Goal: Task Accomplishment & Management: Use online tool/utility

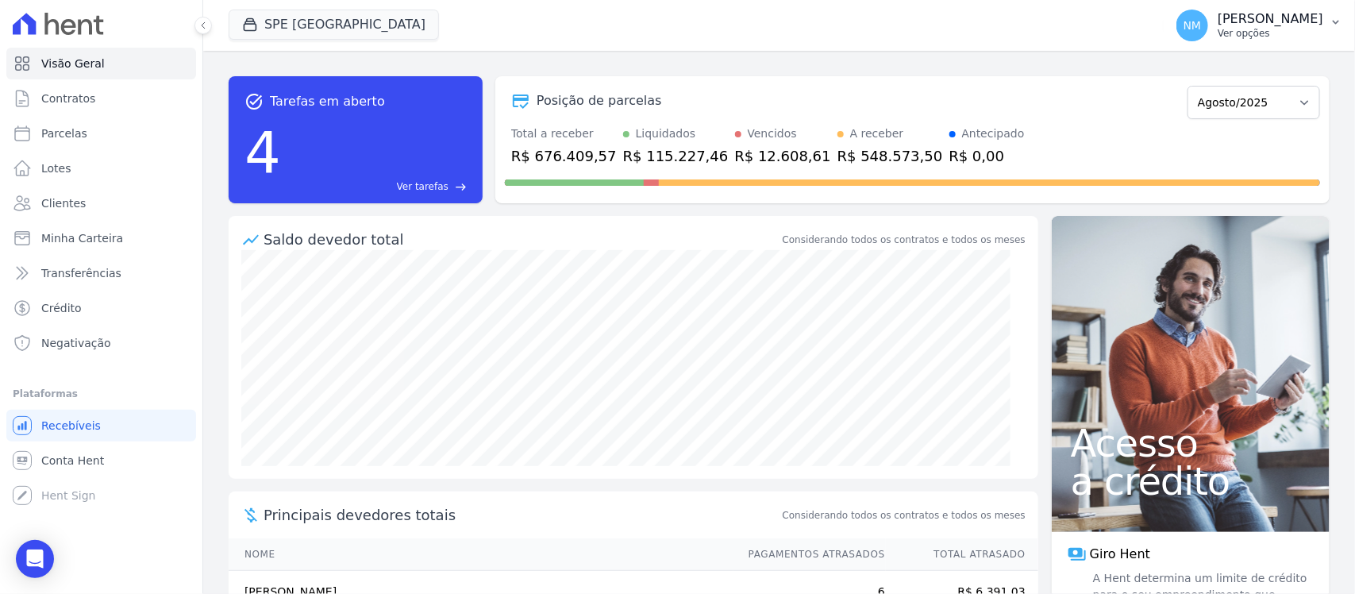
click at [1333, 25] on icon "button" at bounding box center [1335, 22] width 13 height 13
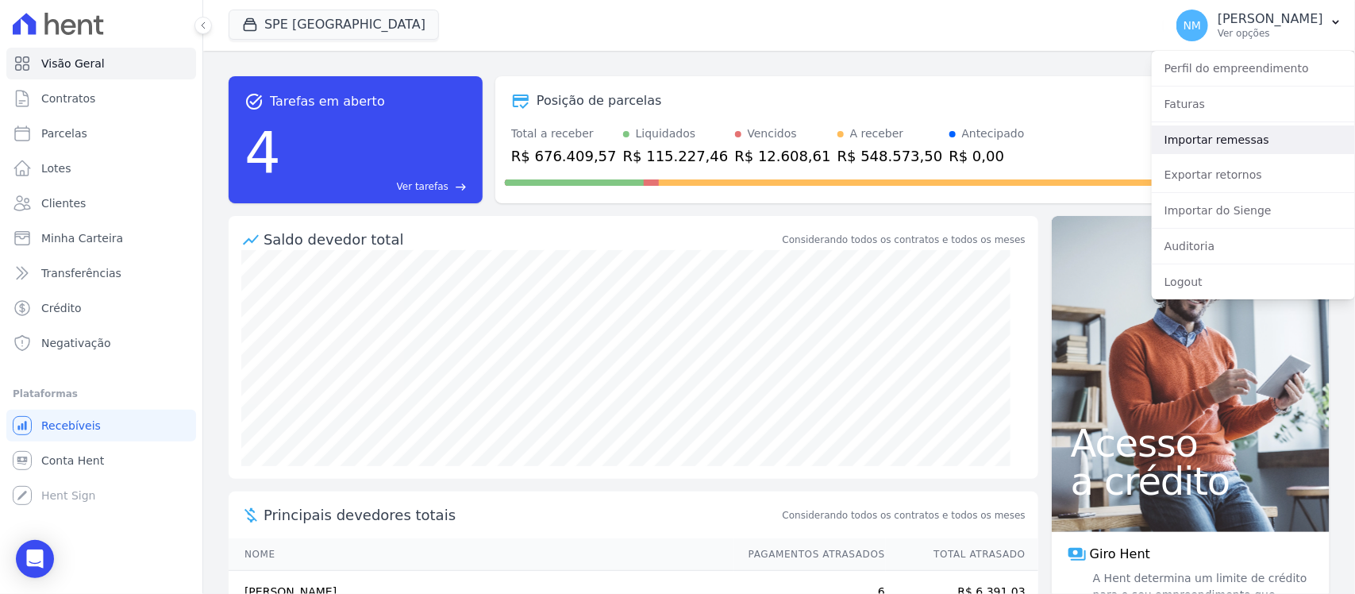
click at [1233, 136] on link "Importar remessas" at bounding box center [1253, 139] width 203 height 29
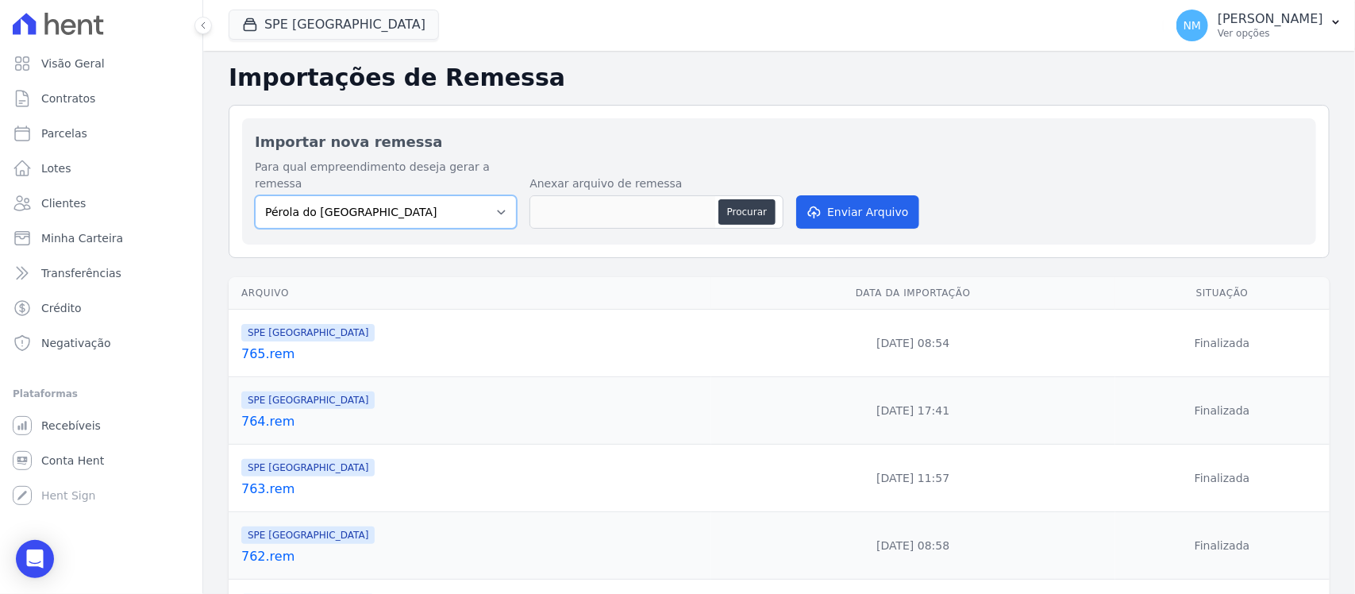
click at [489, 197] on select "Pérola do Tocantins SPE Montenegro" at bounding box center [386, 211] width 262 height 33
select select "168bdd06-a3dd-4988-b5a9-b0a7c7bf8968"
click at [255, 195] on select "Pérola do Tocantins SPE Montenegro" at bounding box center [386, 211] width 262 height 33
click at [733, 199] on button "Procurar" at bounding box center [746, 211] width 57 height 25
type input "766.rem"
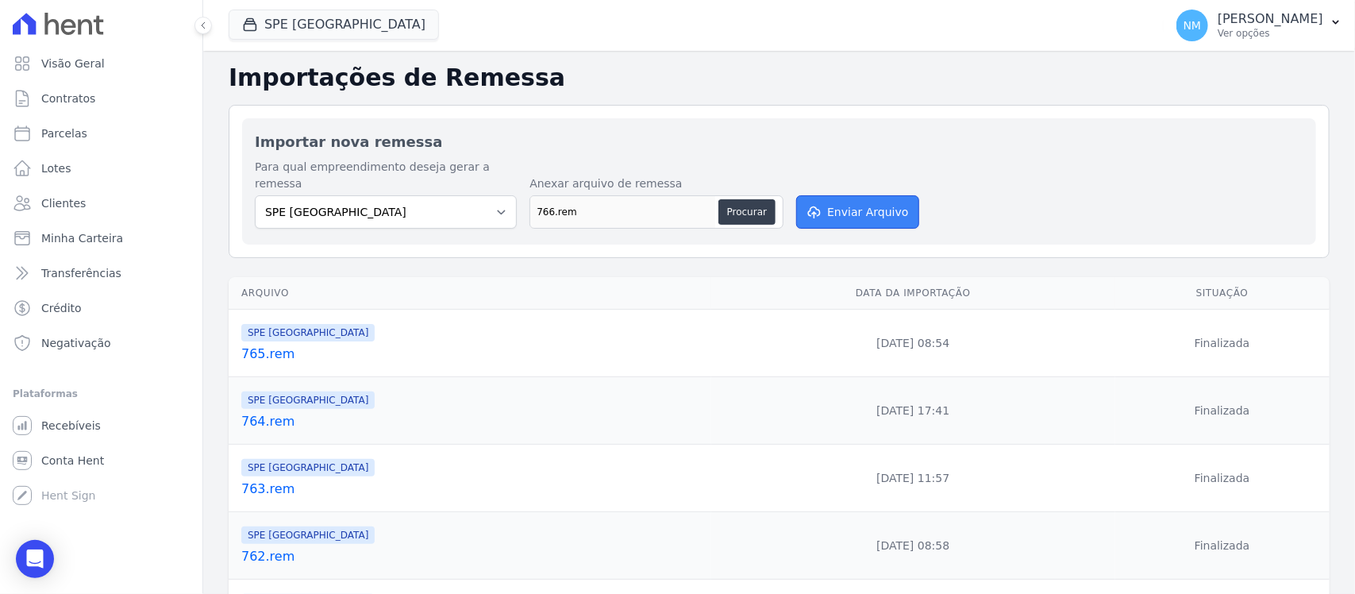
click at [874, 202] on button "Enviar Arquivo" at bounding box center [857, 211] width 122 height 33
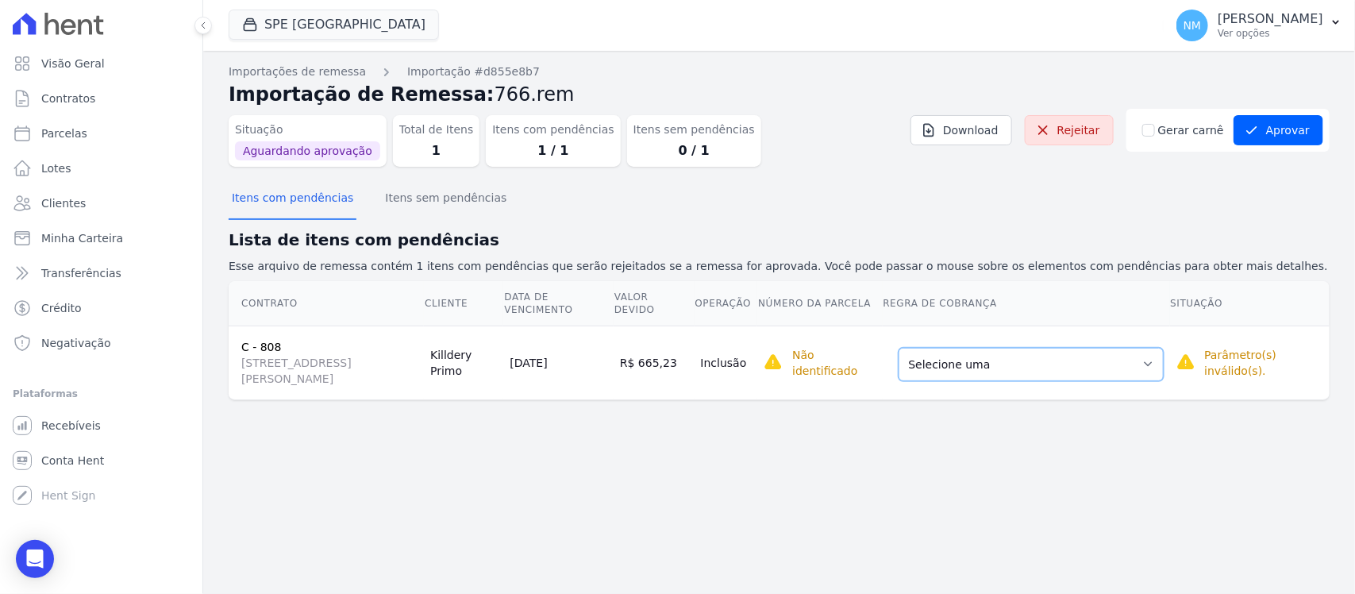
click at [1163, 367] on select "Selecione uma Nova Parcela Avulsa Parcela Avulsa Existente Sinal (1 X R$ 20.118…" at bounding box center [1030, 364] width 265 height 33
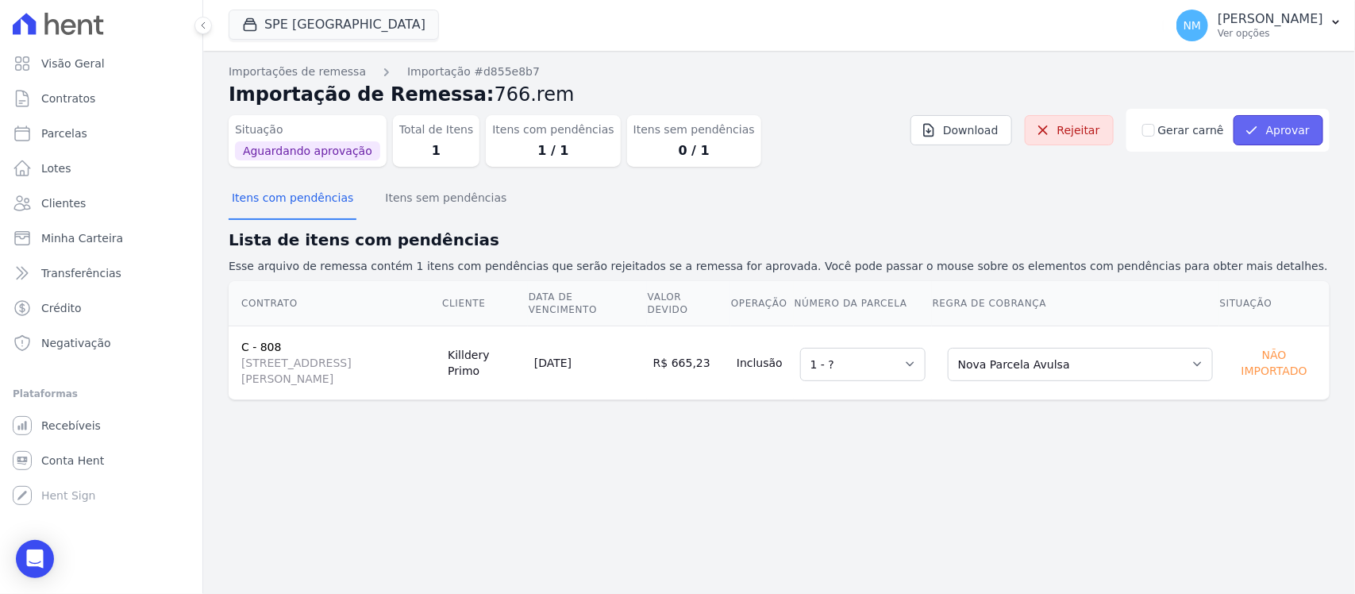
click at [1271, 128] on button "Aprovar" at bounding box center [1278, 130] width 90 height 30
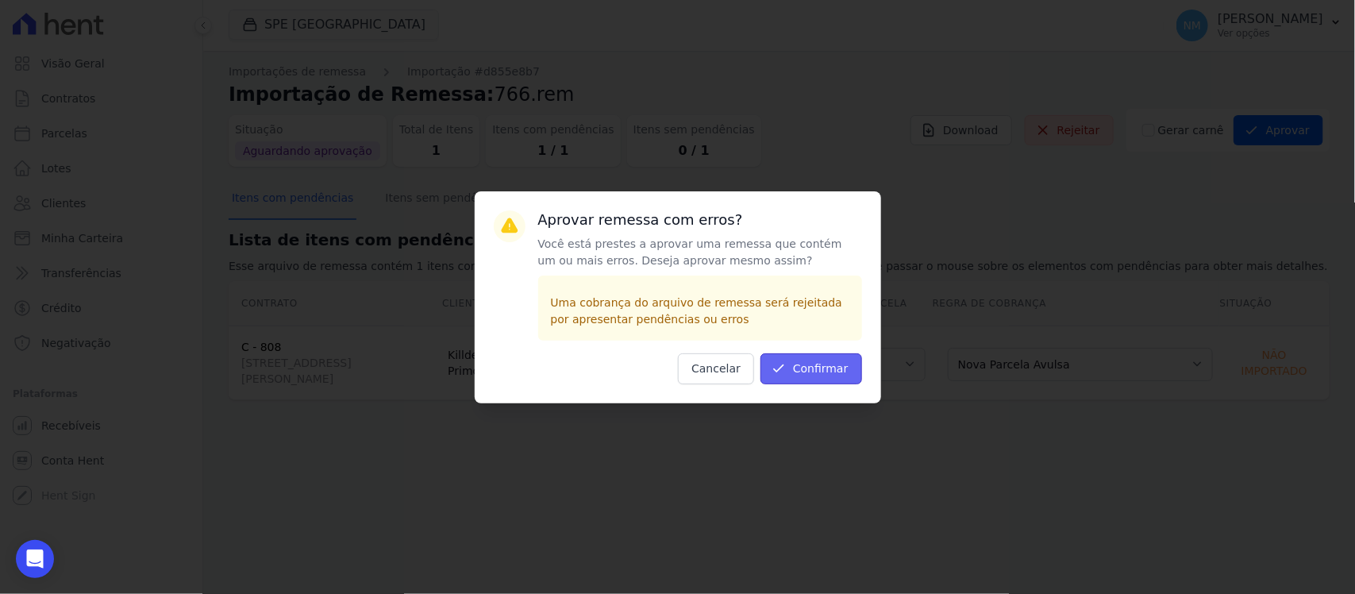
click at [827, 371] on button "Confirmar" at bounding box center [811, 368] width 102 height 31
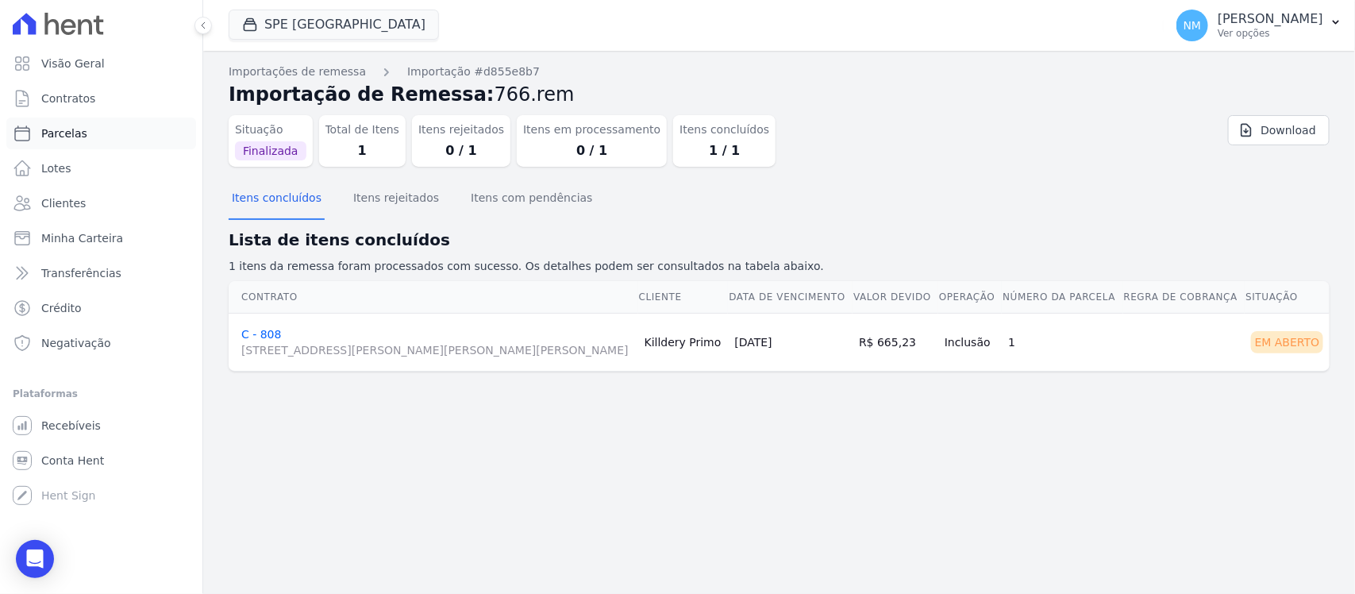
click at [97, 133] on link "Parcelas" at bounding box center [101, 133] width 190 height 32
click at [121, 135] on link "Parcelas" at bounding box center [101, 133] width 190 height 32
click at [104, 136] on link "Parcelas" at bounding box center [101, 133] width 190 height 32
select select
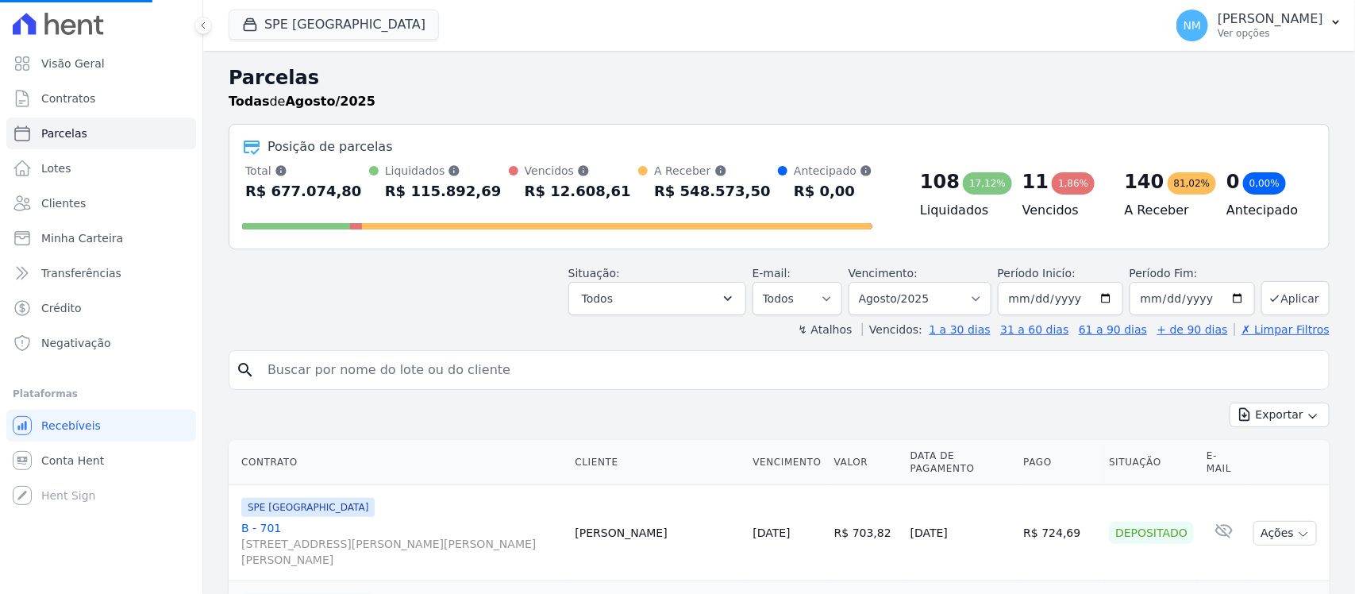
select select
click at [290, 367] on input "search" at bounding box center [790, 370] width 1064 height 32
select select
click at [291, 367] on input "search" at bounding box center [790, 370] width 1064 height 32
type input "daniella"
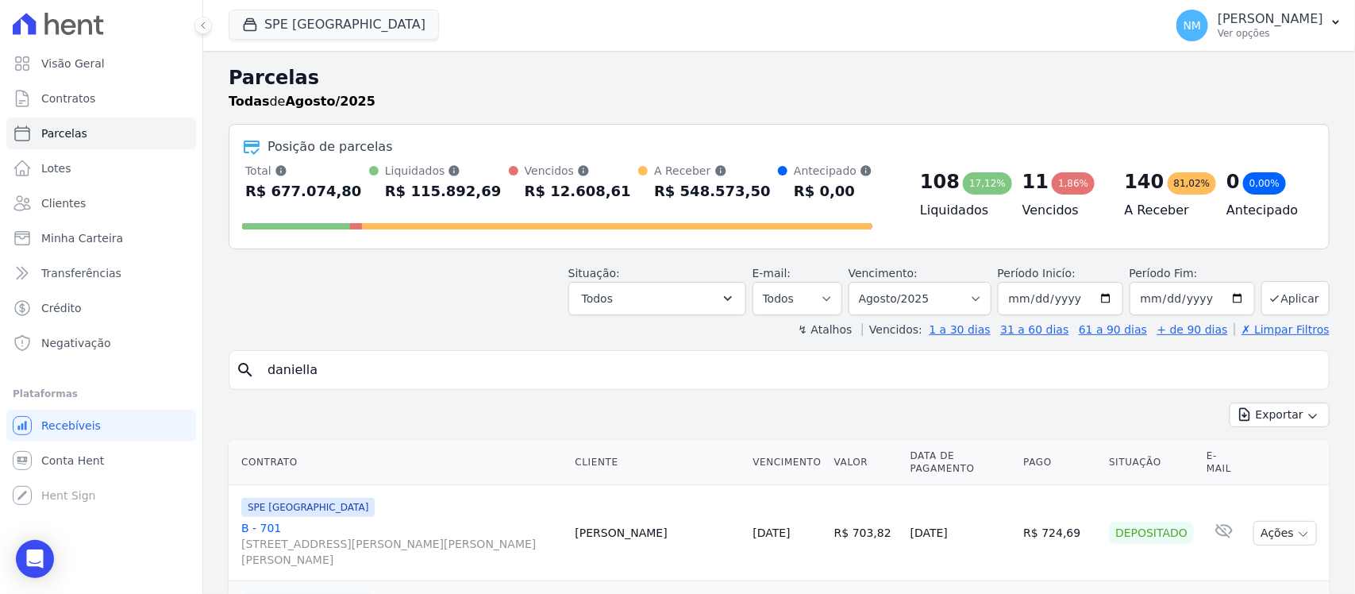
select select
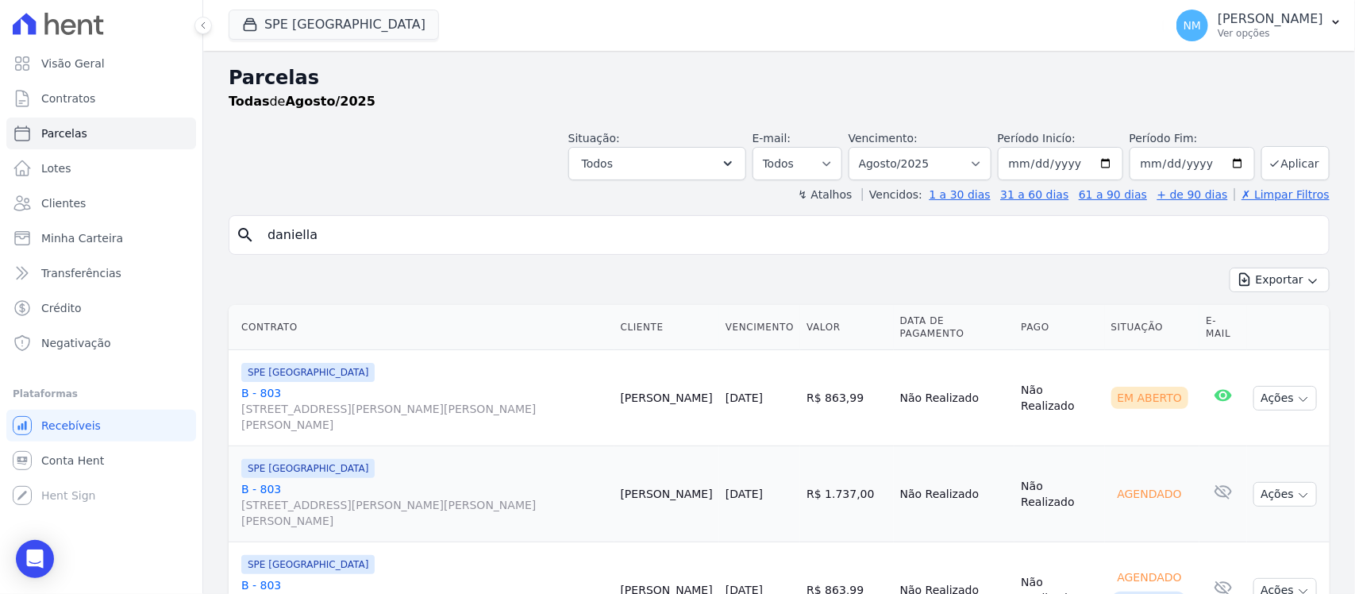
click at [264, 385] on link "B - 803 Travessa Francisco Caldeira Castelo Branco, 2256, sala A, São Brás" at bounding box center [424, 409] width 367 height 48
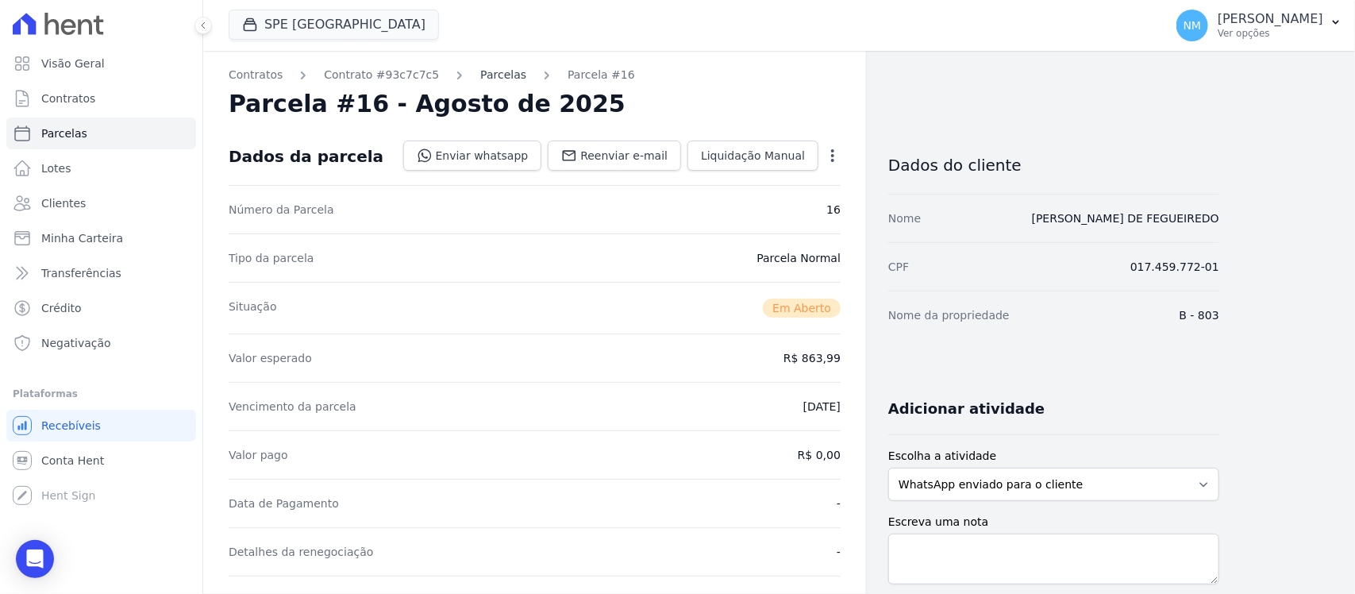
click at [489, 73] on link "Parcelas" at bounding box center [503, 75] width 46 height 17
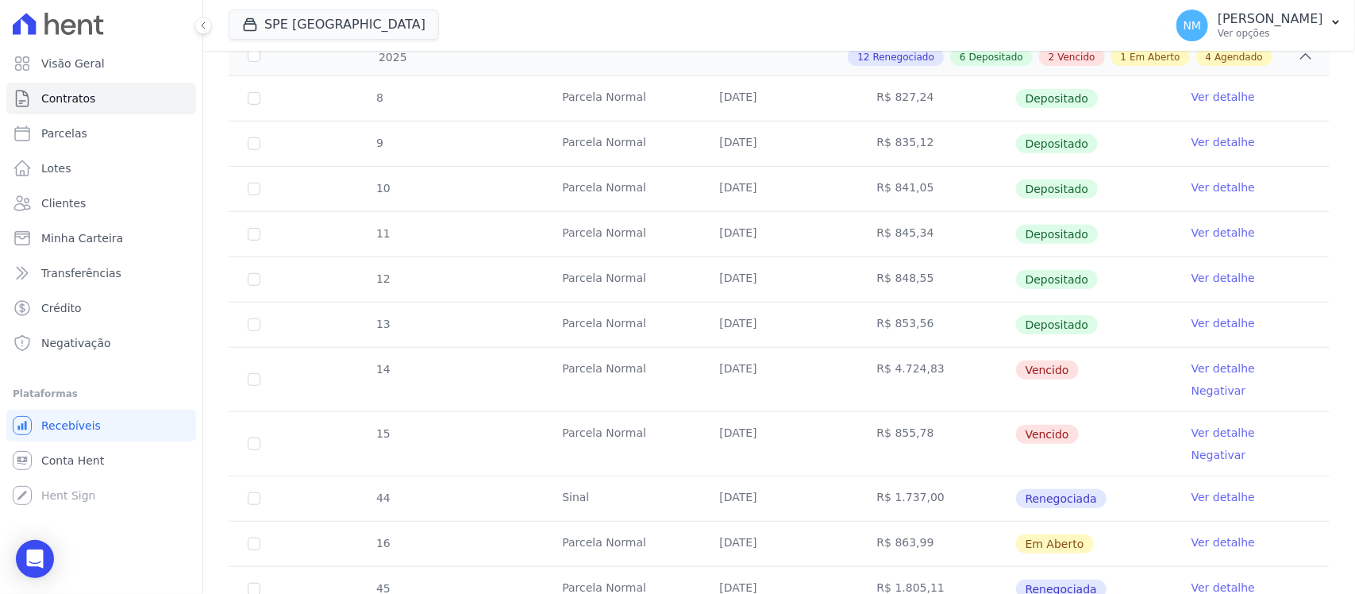
scroll to position [298, 0]
click at [1191, 365] on link "Ver detalhe" at bounding box center [1222, 367] width 63 height 16
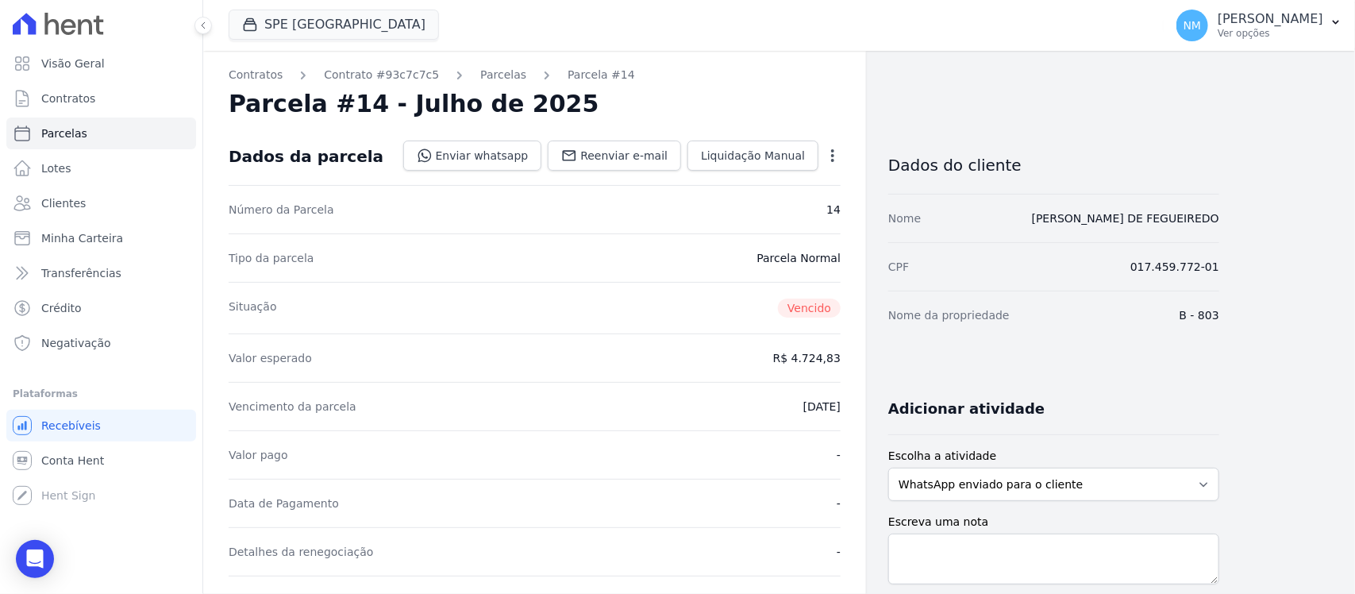
click at [830, 144] on div "Open options Alterar Cancelar Cobrança Cancelar boleto Você está prestes a canc…" at bounding box center [829, 157] width 22 height 27
click at [830, 148] on icon "button" at bounding box center [833, 156] width 16 height 16
click at [782, 209] on link "Cancelar Cobrança" at bounding box center [764, 205] width 140 height 29
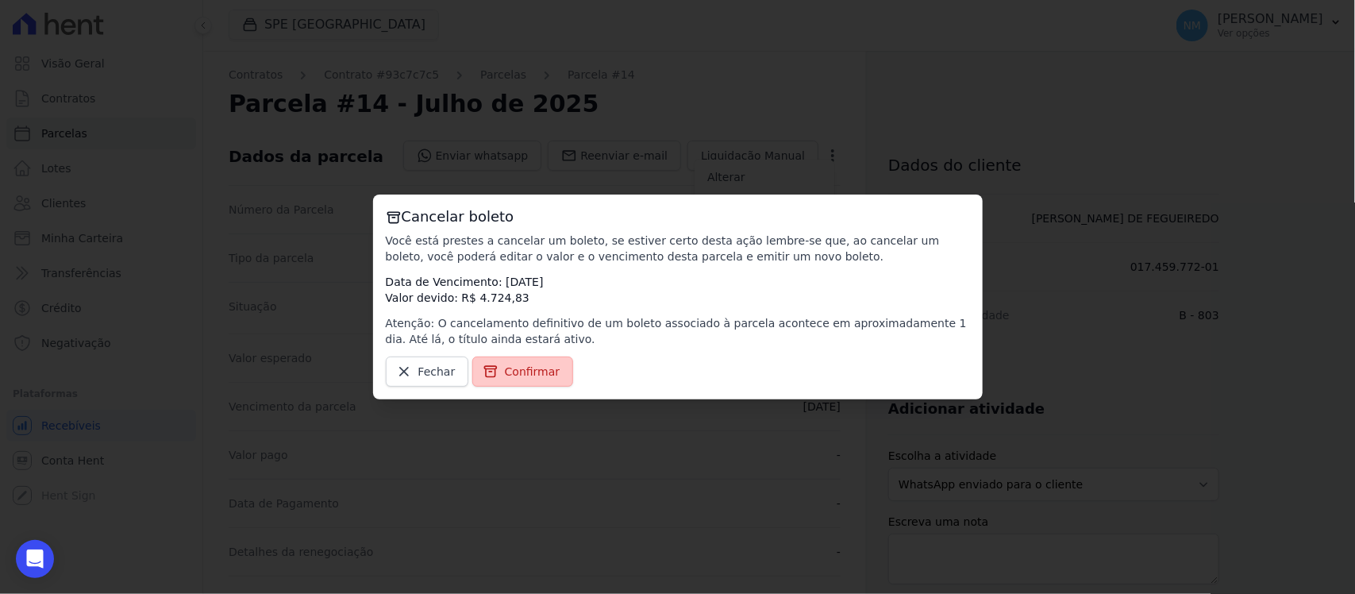
click at [552, 371] on link "Confirmar" at bounding box center [523, 371] width 102 height 30
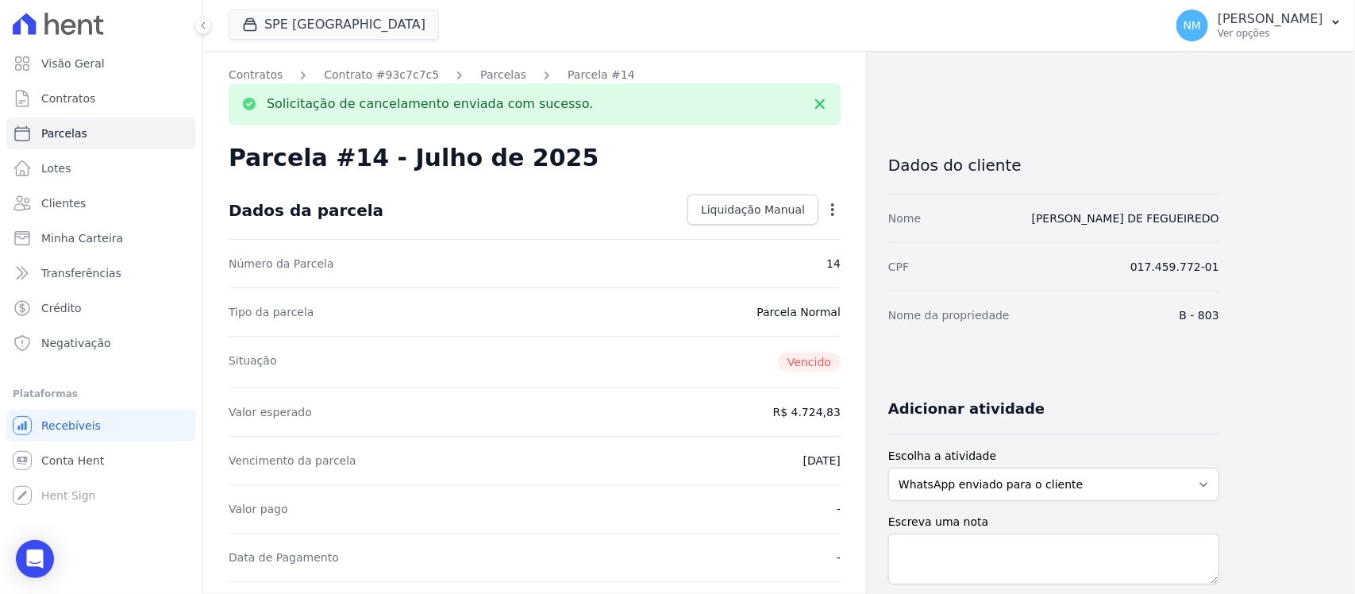
drag, startPoint x: 1351, startPoint y: 148, endPoint x: 1330, endPoint y: 80, distance: 70.5
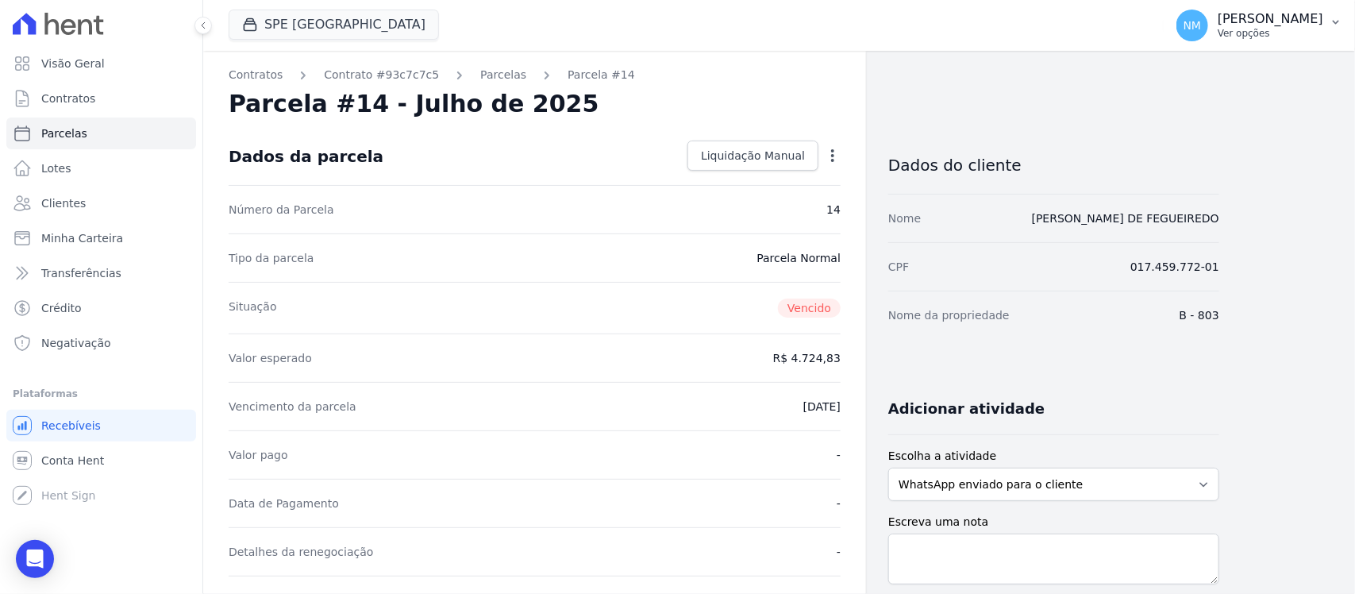
click at [1337, 20] on icon "button" at bounding box center [1335, 22] width 13 height 13
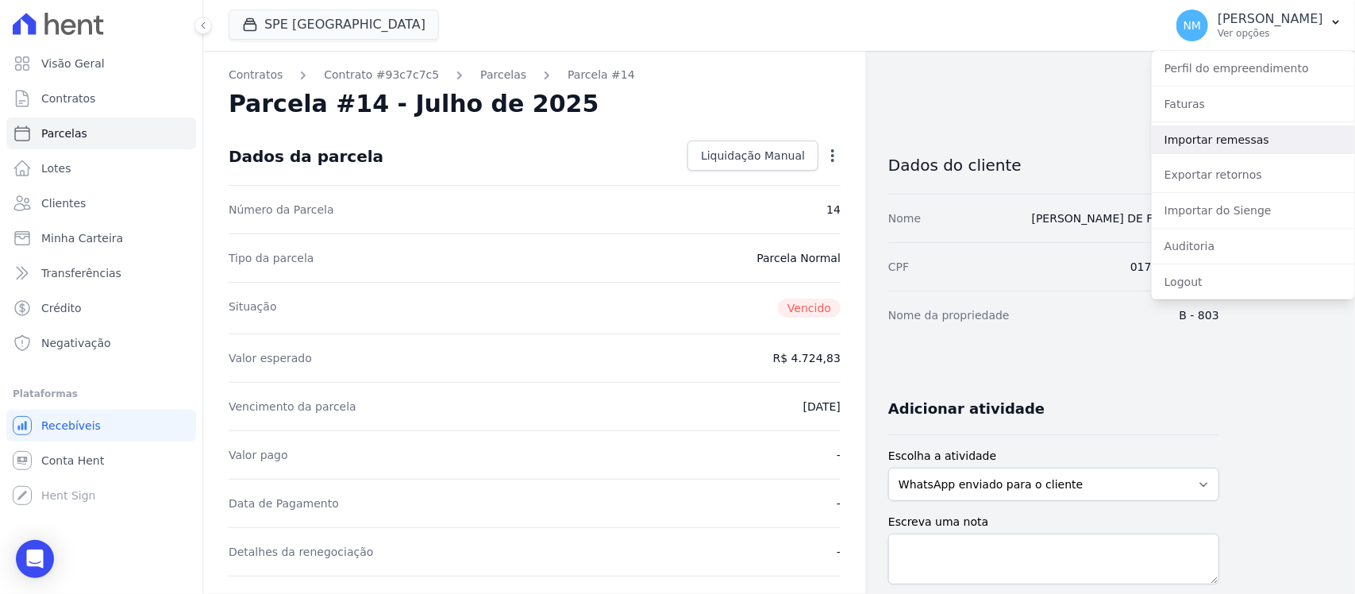
drag, startPoint x: 1250, startPoint y: 140, endPoint x: 1140, endPoint y: 157, distance: 111.6
click at [1248, 140] on link "Importar remessas" at bounding box center [1253, 139] width 203 height 29
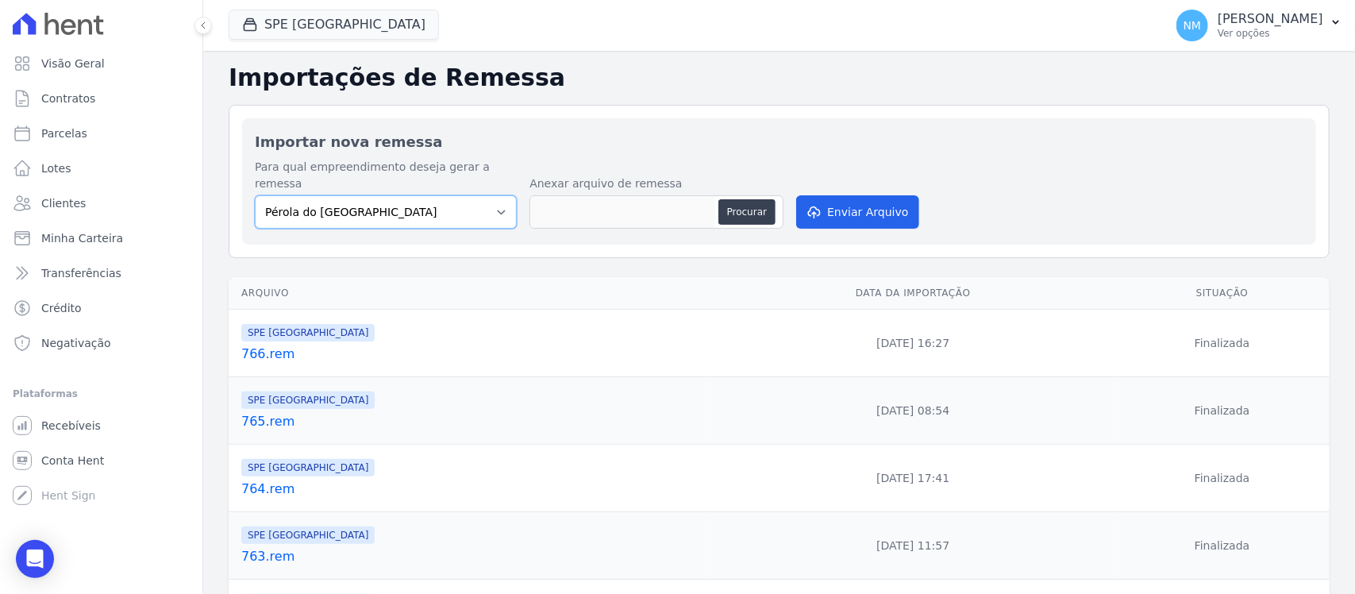
click at [490, 195] on select "Pérola do Tocantins SPE Montenegro" at bounding box center [386, 211] width 262 height 33
select select "168bdd06-a3dd-4988-b5a9-b0a7c7bf8968"
click at [255, 195] on select "Pérola do Tocantins SPE Montenegro" at bounding box center [386, 211] width 262 height 33
click at [735, 199] on button "Procurar" at bounding box center [746, 211] width 57 height 25
type input "767.rem"
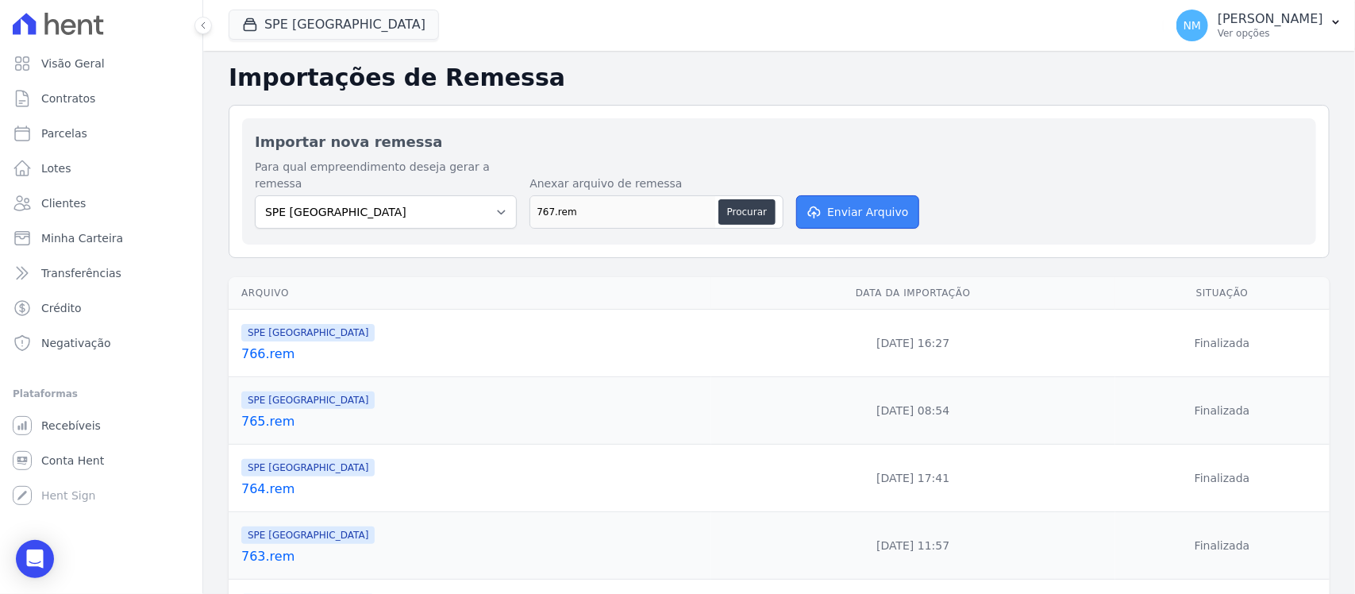
click at [859, 195] on button "Enviar Arquivo" at bounding box center [857, 211] width 122 height 33
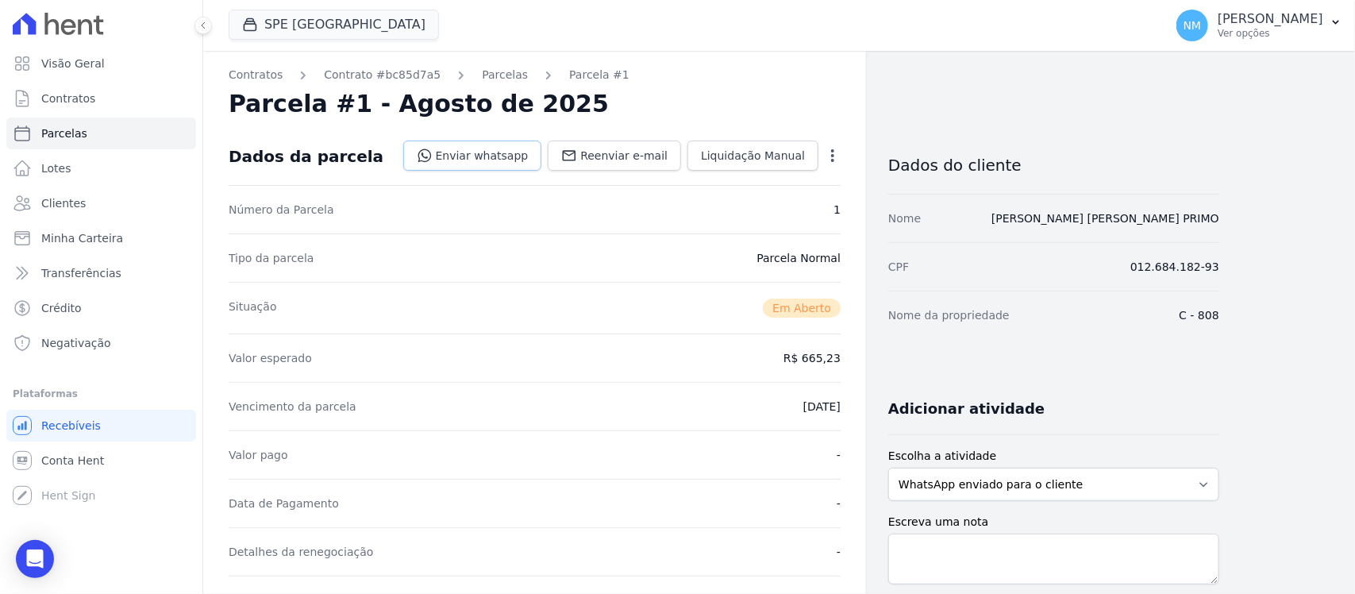
click at [492, 159] on link "Enviar whatsapp" at bounding box center [472, 155] width 139 height 30
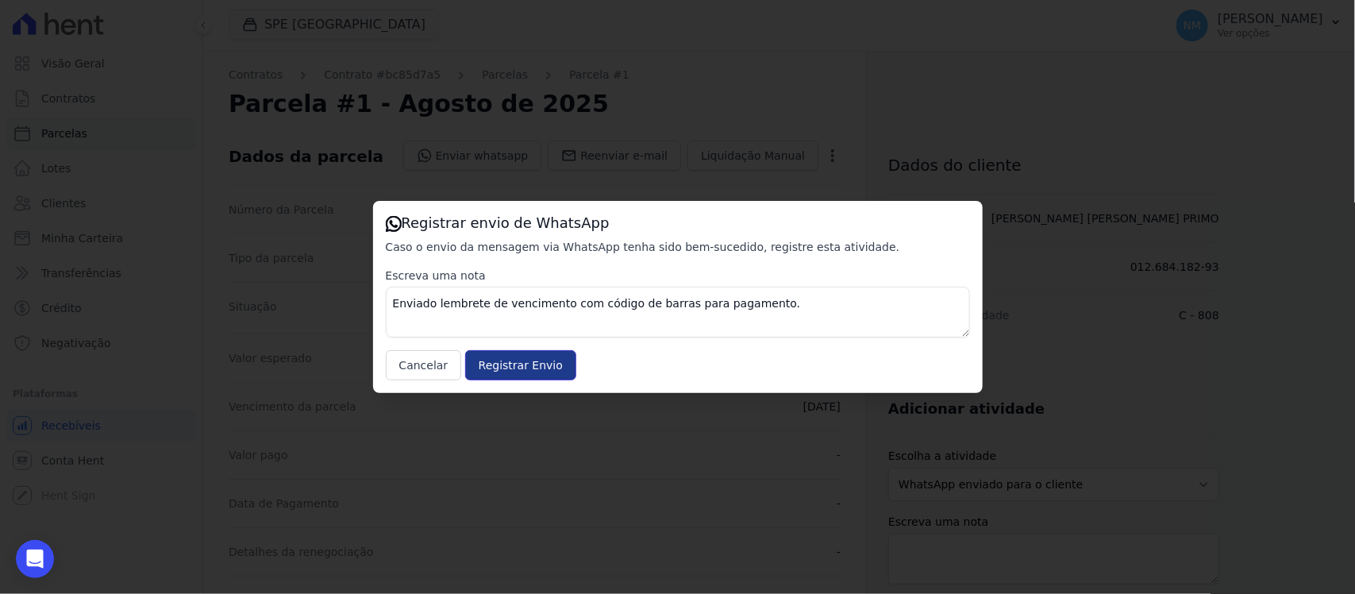
click at [529, 361] on input "Registrar Envio" at bounding box center [520, 365] width 111 height 30
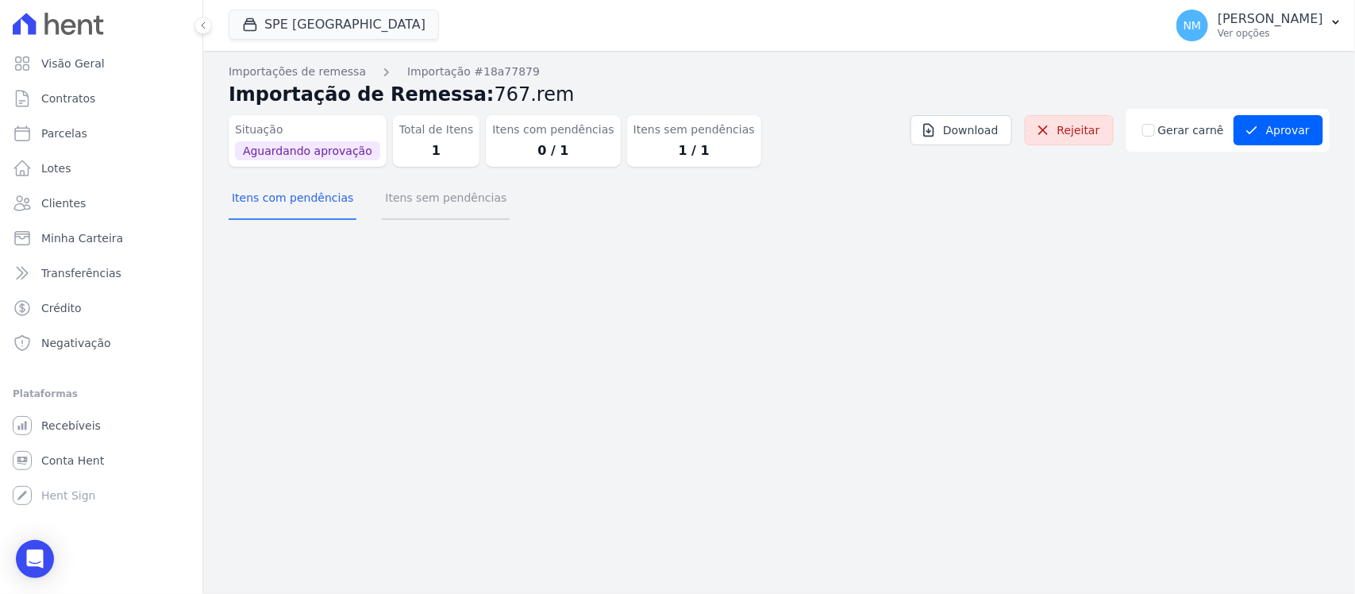
click at [441, 203] on button "Itens sem pendências" at bounding box center [446, 199] width 128 height 41
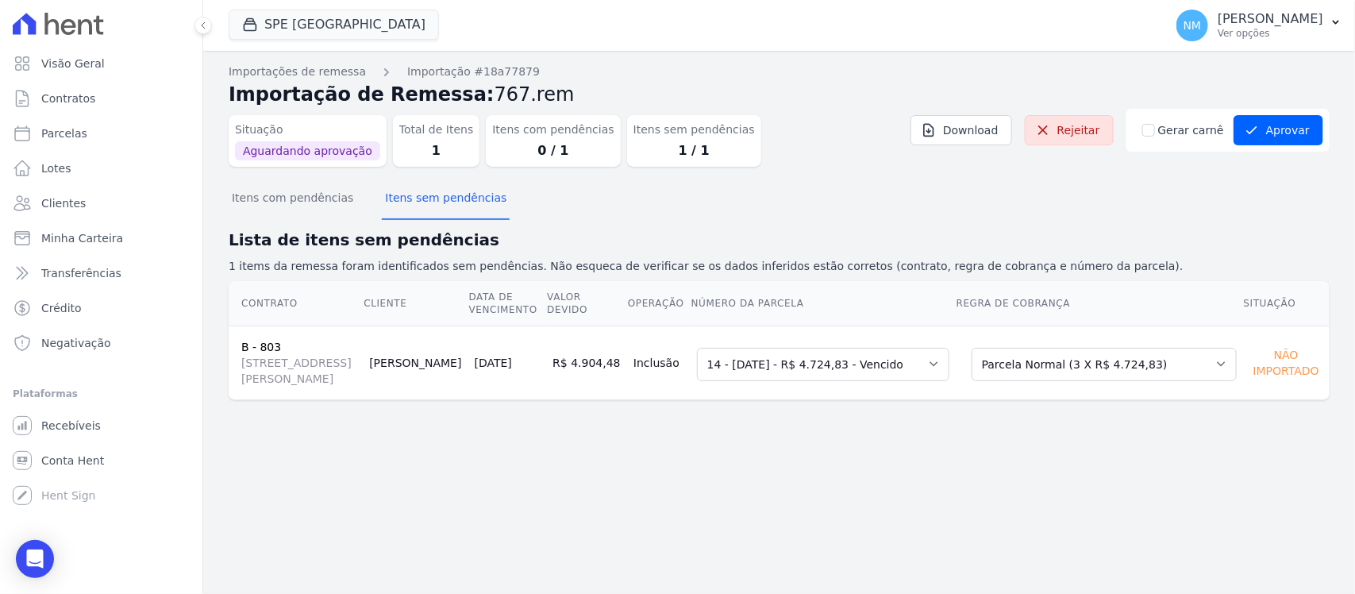
click at [956, 375] on td "Selecione uma 14 - 27/07/2025 - R$ 4.724,83 - Vencido 27 - 27/07/2026 - R$ 4.77…" at bounding box center [823, 362] width 265 height 74
click at [949, 375] on select "Selecione uma 14 - 27/07/2025 - R$ 4.724,83 - Vencido 27 - 27/07/2026 - R$ 4.77…" at bounding box center [823, 364] width 252 height 33
click at [715, 356] on select "Selecione uma 14 - 27/07/2025 - R$ 4.724,83 - Vencido 27 - 27/07/2026 - R$ 4.77…" at bounding box center [823, 364] width 252 height 33
click at [949, 365] on select "Selecione uma 14 - 27/07/2025 - R$ 4.724,83 - Vencido 27 - 27/07/2026 - R$ 4.77…" at bounding box center [823, 364] width 252 height 33
click at [715, 356] on select "Selecione uma 14 - 27/07/2025 - R$ 4.724,83 - Vencido 27 - 27/07/2026 - R$ 4.77…" at bounding box center [823, 364] width 252 height 33
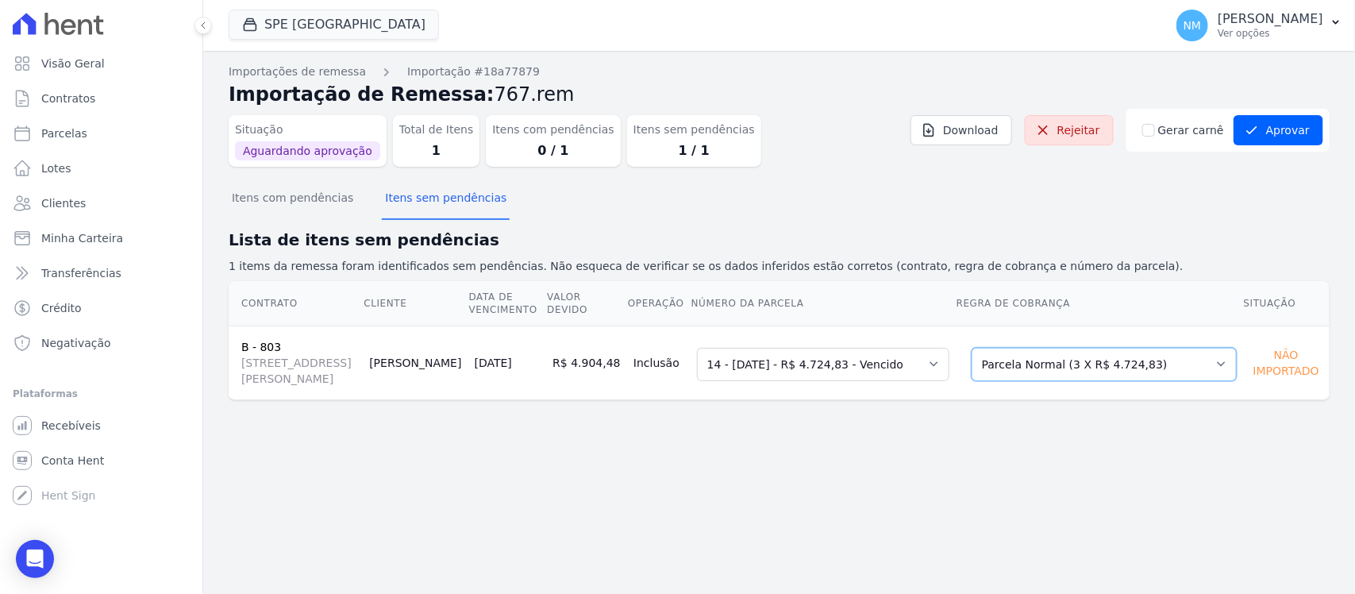
click at [1209, 367] on select "Selecione uma Nova Parcela Avulsa Parcela Avulsa Existente Parcela Normal (36 X…" at bounding box center [1103, 364] width 265 height 33
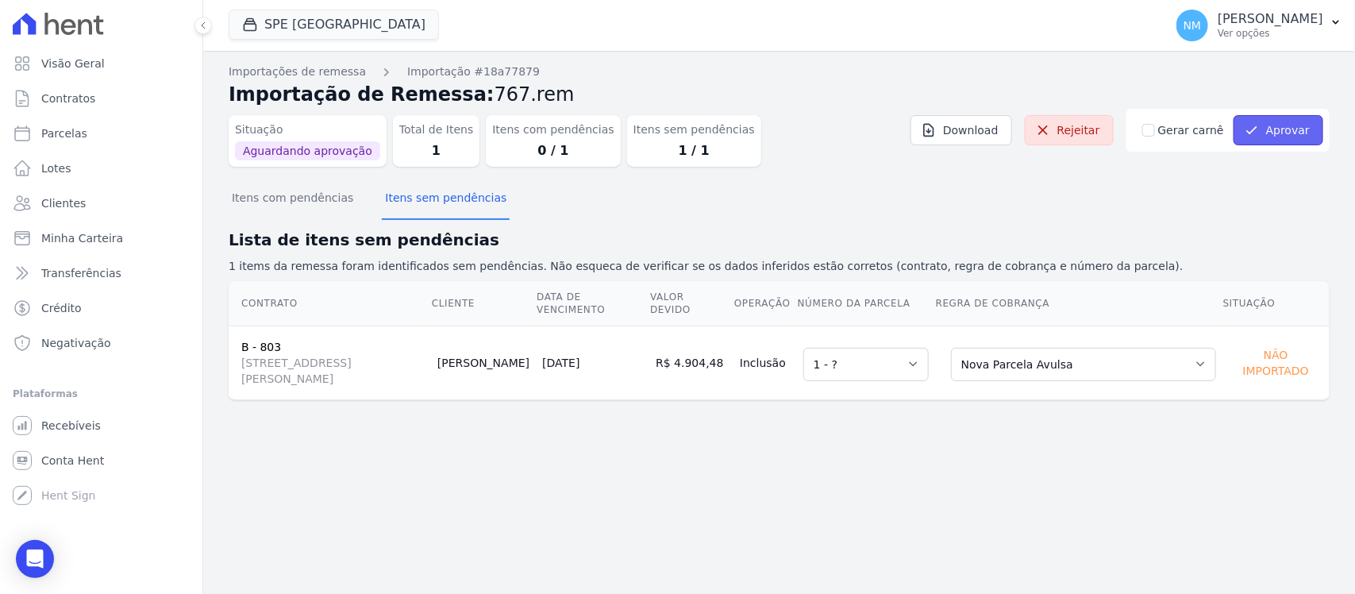
click at [1300, 131] on button "Aprovar" at bounding box center [1278, 130] width 90 height 30
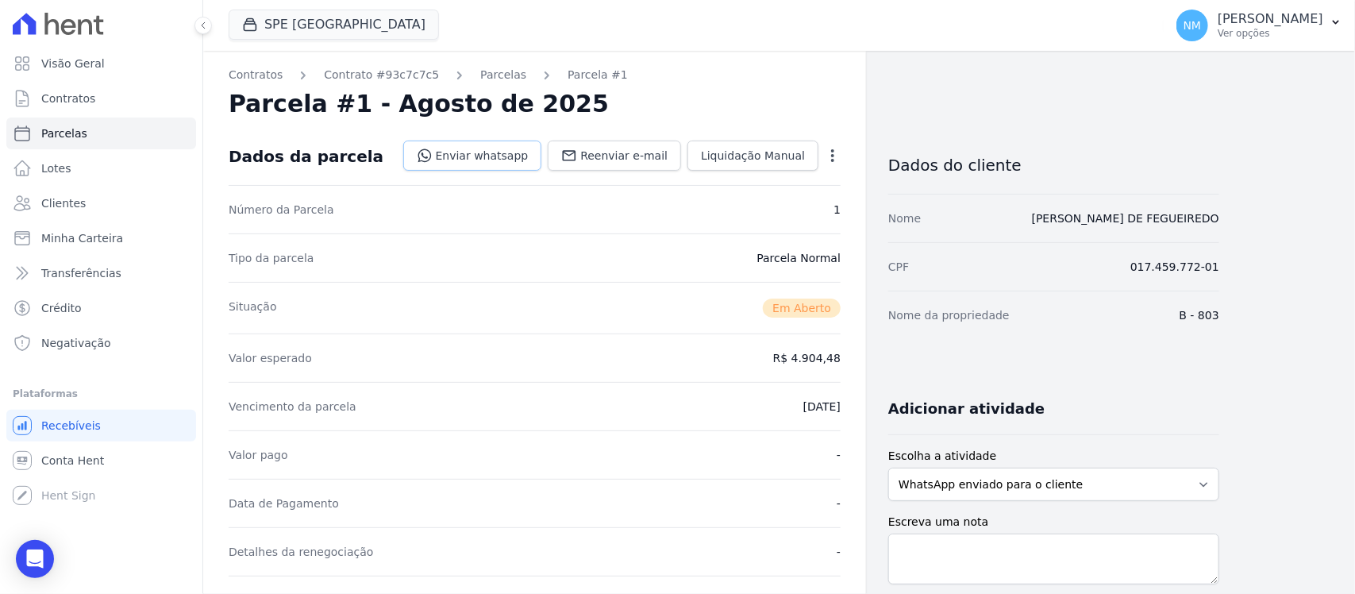
click at [492, 151] on link "Enviar whatsapp" at bounding box center [472, 155] width 139 height 30
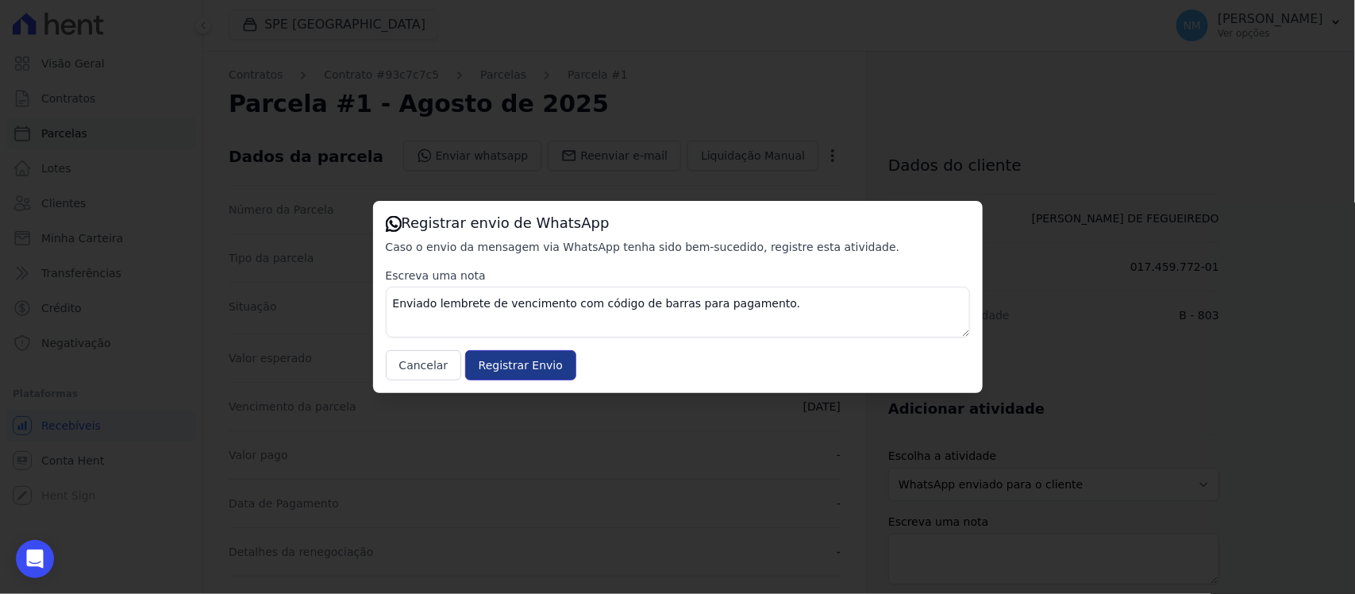
click at [558, 364] on input "Registrar Envio" at bounding box center [520, 365] width 111 height 30
